Goal: Error: Check status

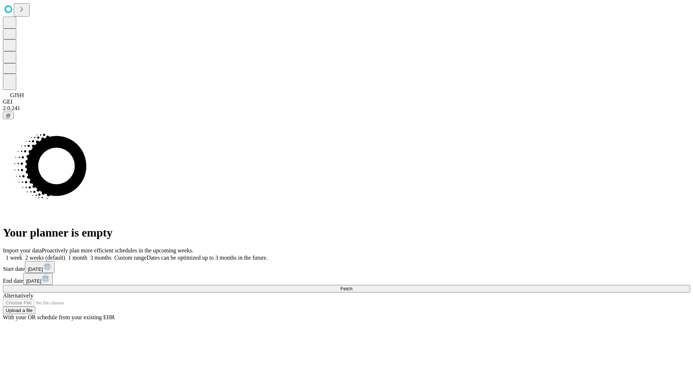
click at [352, 286] on span "Fetch" at bounding box center [346, 288] width 12 height 5
